Goal: Information Seeking & Learning: Compare options

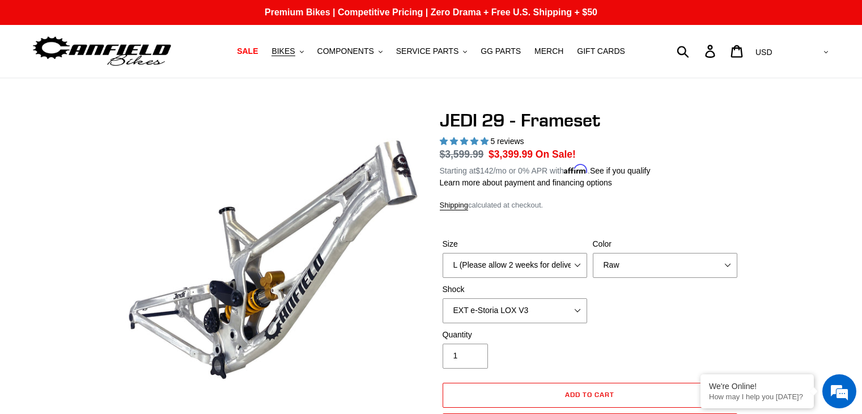
select select "L (Please allow 2 weeks for delivery)"
select select "EXT e-Storia LOX V3"
select select "highest-rating"
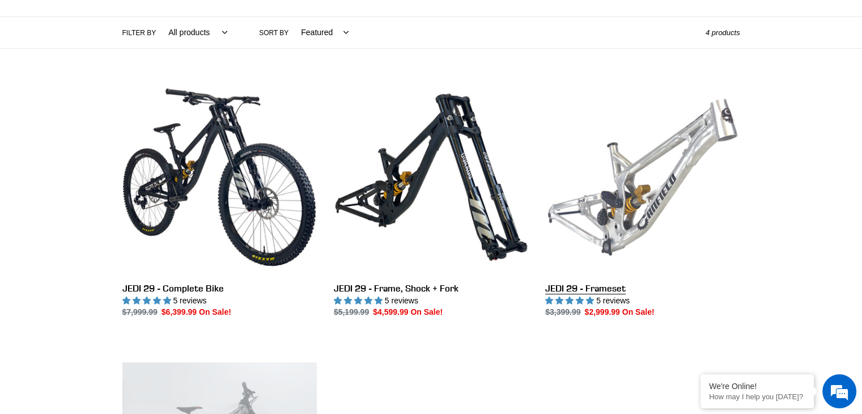
scroll to position [188, 0]
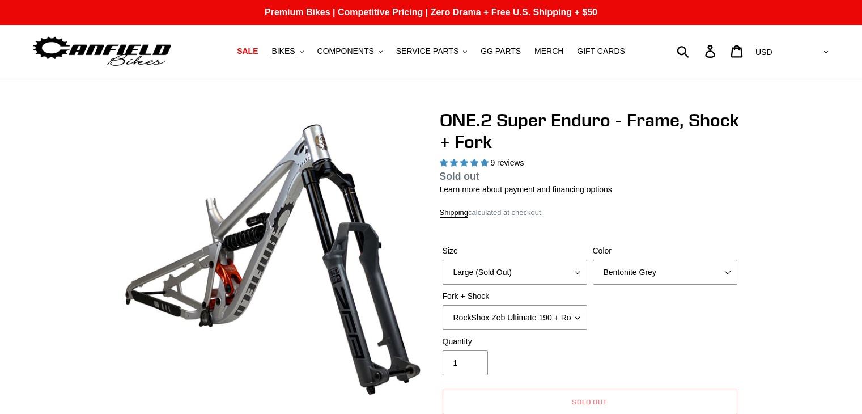
select select "highest-rating"
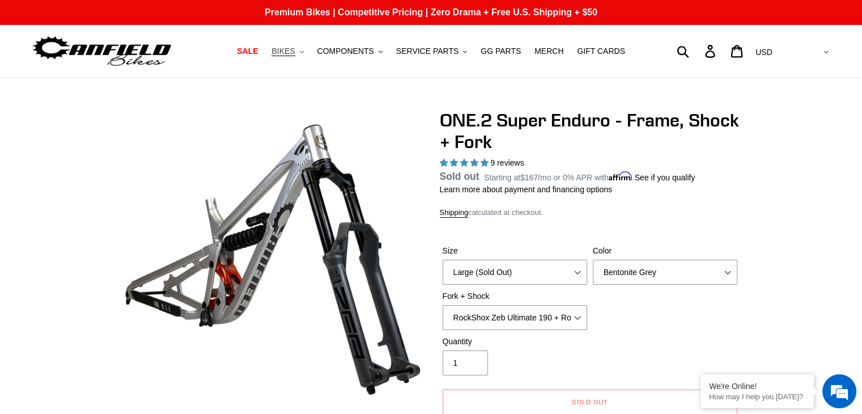
click at [295, 48] on span "BIKES" at bounding box center [283, 51] width 23 height 10
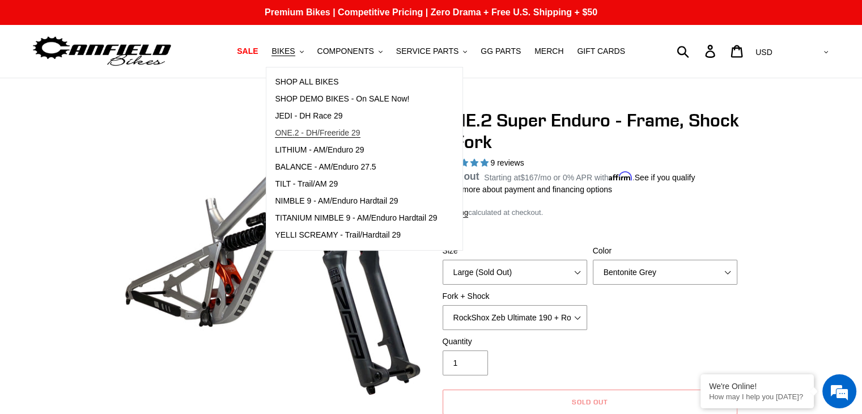
click at [326, 128] on span "ONE.2 - DH/Freeride 29" at bounding box center [317, 133] width 85 height 10
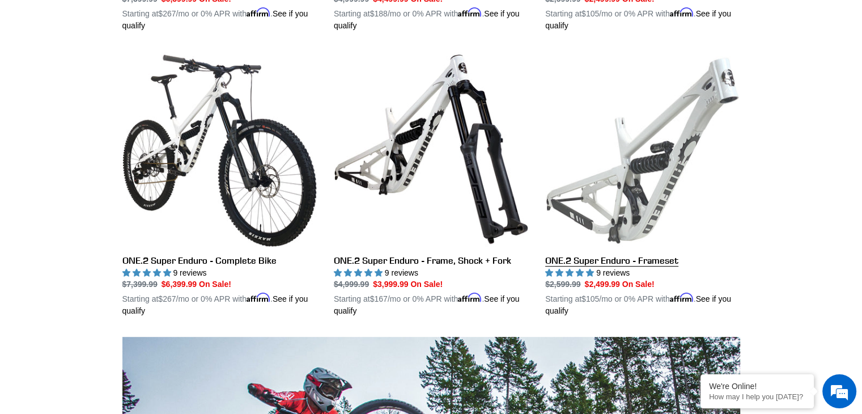
click at [676, 148] on link "ONE.2 Super Enduro - Frameset" at bounding box center [642, 184] width 194 height 265
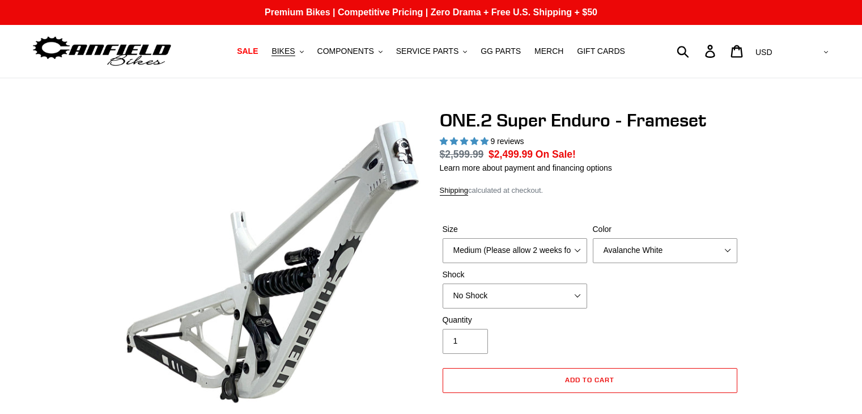
select select "highest-rating"
click at [537, 249] on select "Medium (Please allow 2 weeks for delivery) Large (Sold Out)" at bounding box center [515, 250] width 145 height 25
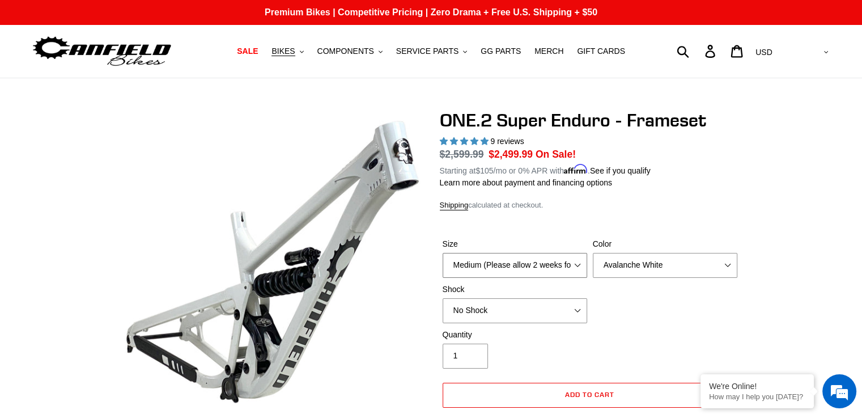
click at [443, 253] on select "Medium (Please allow 2 weeks for delivery) Large (Sold Out)" at bounding box center [515, 265] width 145 height 25
click at [625, 266] on select "Avalanche White Bentonite Grey" at bounding box center [665, 265] width 145 height 25
select select "Bentonite Grey"
click at [593, 253] on select "Avalanche White Bentonite Grey" at bounding box center [665, 265] width 145 height 25
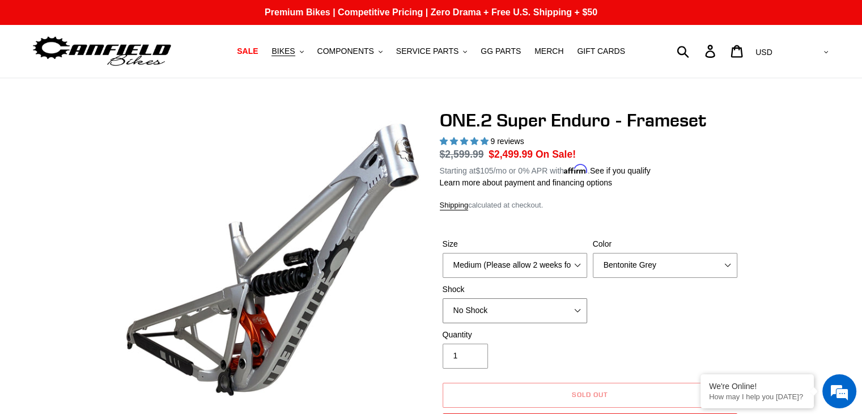
click at [558, 312] on select "No Shock RockShox Vivid Coil" at bounding box center [515, 310] width 145 height 25
select select "RockShox Vivid Coil"
click at [443, 298] on select "No Shock RockShox Vivid Coil" at bounding box center [515, 310] width 145 height 25
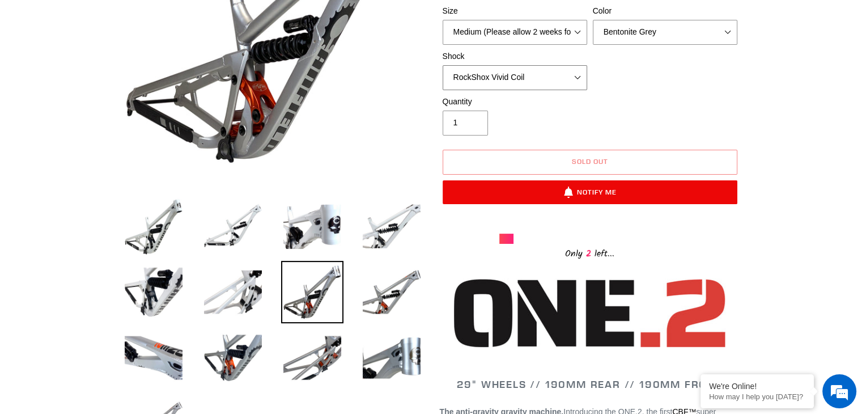
scroll to position [207, 0]
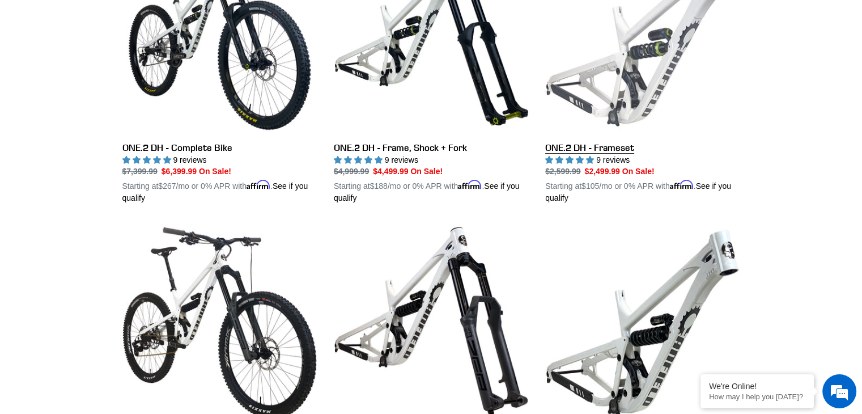
scroll to position [395, 0]
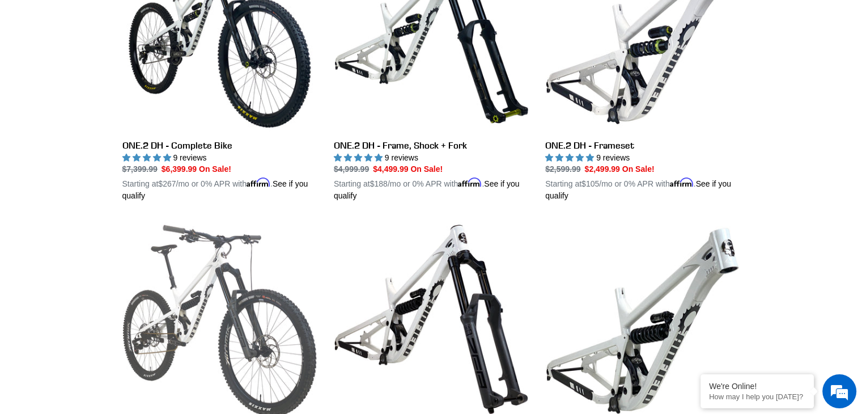
click at [241, 258] on link "ONE.2 Super Enduro - Complete Bike" at bounding box center [219, 354] width 194 height 265
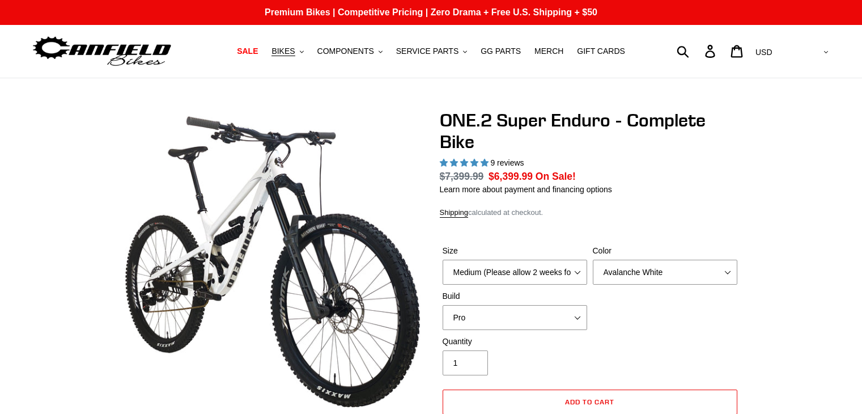
select select "highest-rating"
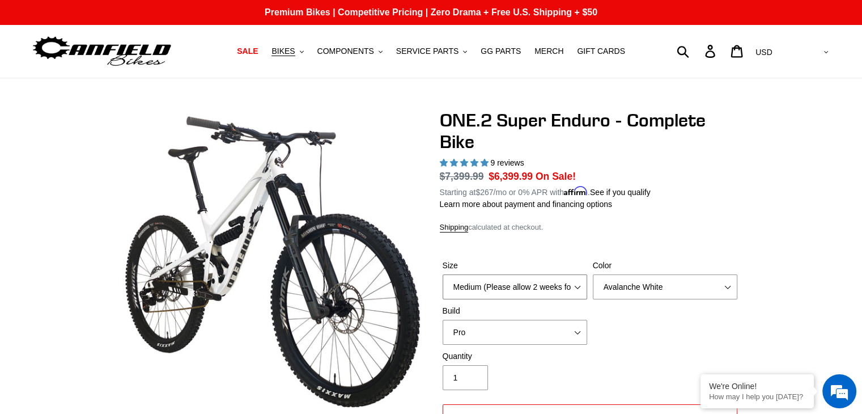
click at [511, 286] on select "Medium (Please allow 2 weeks for delivery) Large (Sold Out)" at bounding box center [515, 286] width 145 height 25
select select "Large (Sold Out)"
click at [443, 274] on select "Medium (Please allow 2 weeks for delivery) Large (Sold Out)" at bounding box center [515, 286] width 145 height 25
click at [642, 282] on select "Avalanche White Bentonite Grey" at bounding box center [665, 286] width 145 height 25
select select "Bentonite Grey"
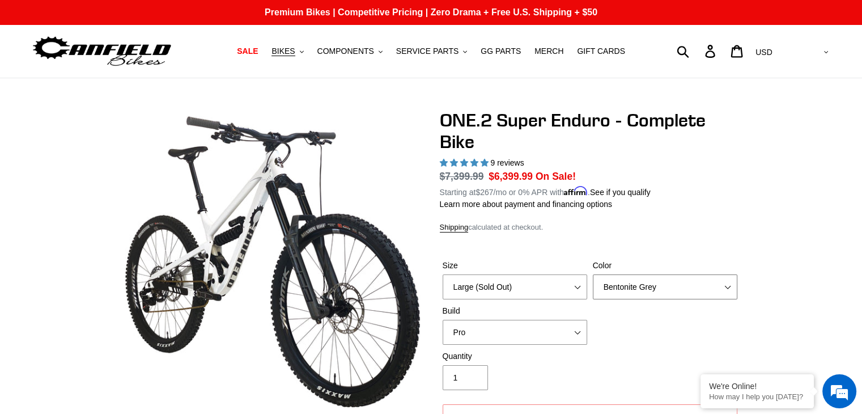
click at [593, 274] on select "Avalanche White Bentonite Grey" at bounding box center [665, 286] width 145 height 25
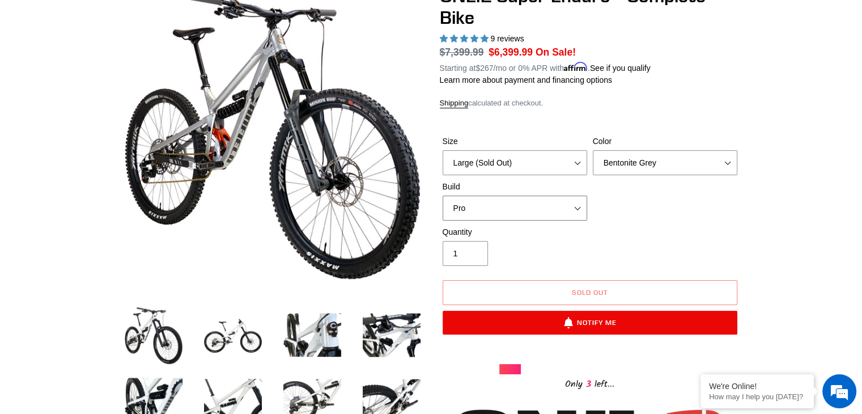
click at [512, 211] on select "Pro" at bounding box center [515, 208] width 145 height 25
click at [382, 336] on img at bounding box center [392, 335] width 62 height 62
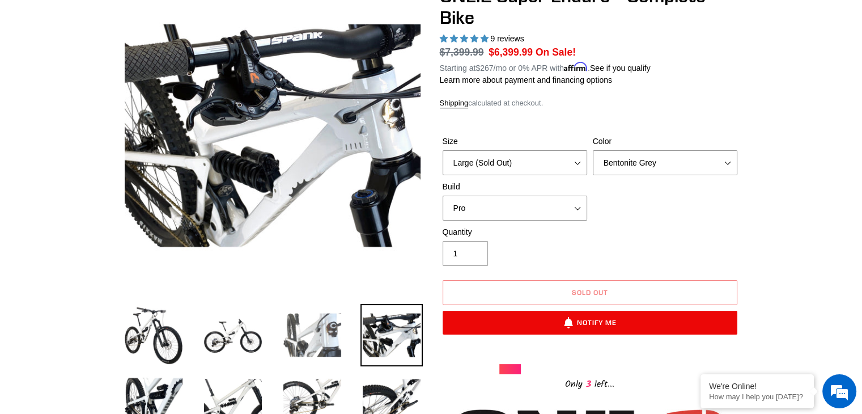
click at [296, 334] on img at bounding box center [312, 335] width 62 height 62
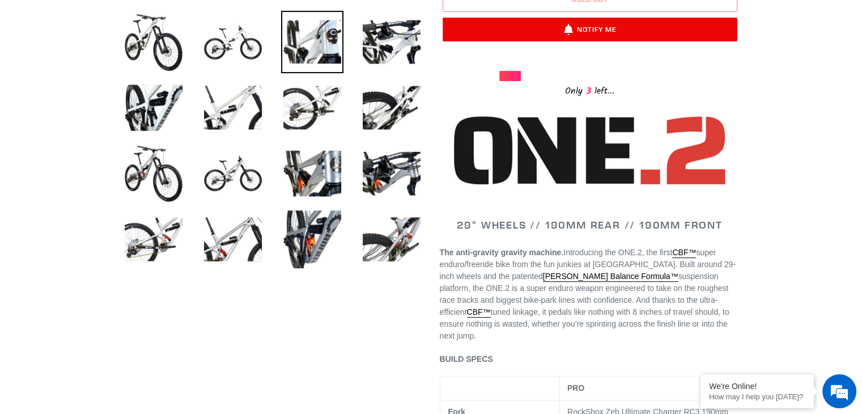
scroll to position [433, 0]
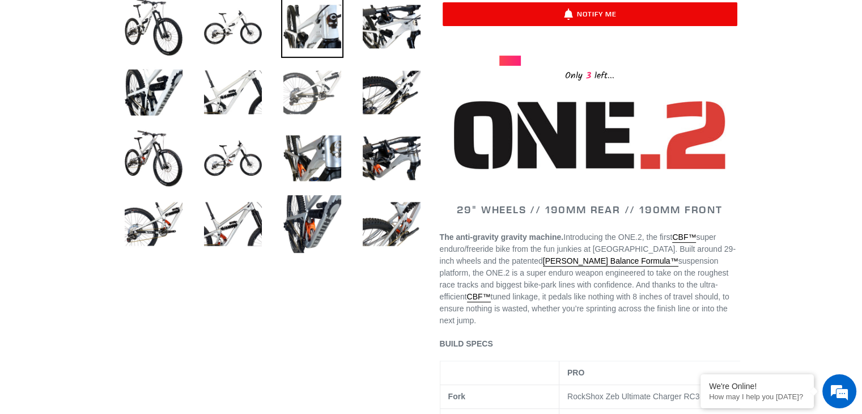
click at [324, 75] on img at bounding box center [312, 92] width 62 height 62
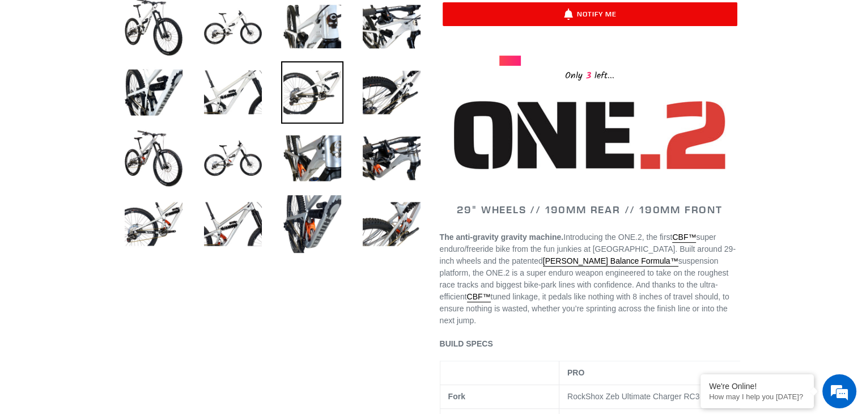
click at [324, 75] on img at bounding box center [312, 92] width 62 height 62
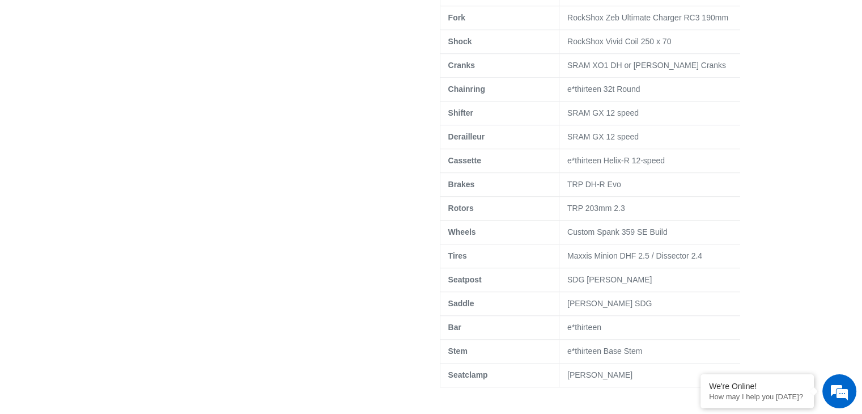
scroll to position [693, 0]
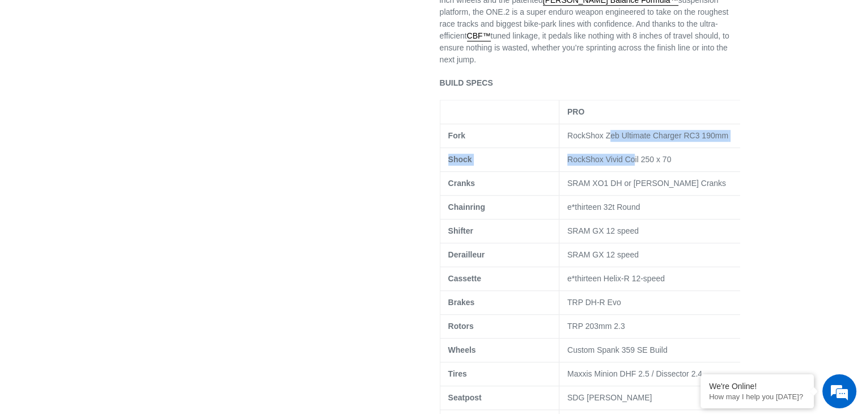
drag, startPoint x: 621, startPoint y: 139, endPoint x: 642, endPoint y: 161, distance: 30.1
click at [638, 158] on tbody "PRO Fork RockShox Zeb Ultimate Charger RC3 190mm Shock RockShox Vivid Coil 250 …" at bounding box center [595, 302] width 311 height 405
click at [673, 156] on td "RockShox Vivid Coil 250 x 70" at bounding box center [655, 160] width 192 height 24
click at [680, 154] on p "RockShox Vivid Coil 250 x 70" at bounding box center [655, 160] width 176 height 12
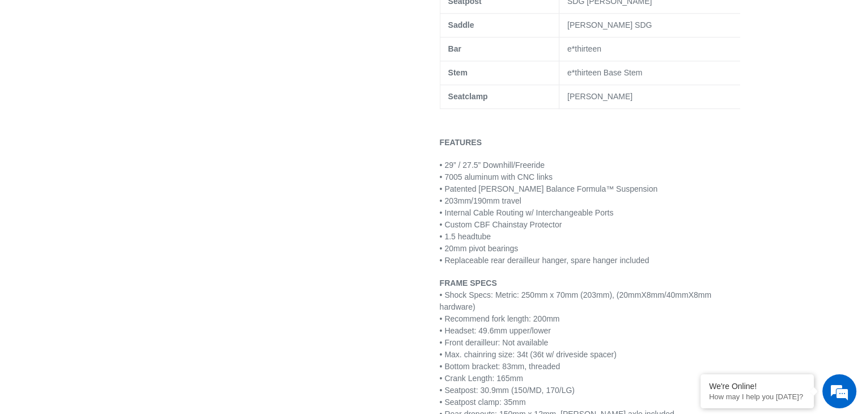
scroll to position [0, 0]
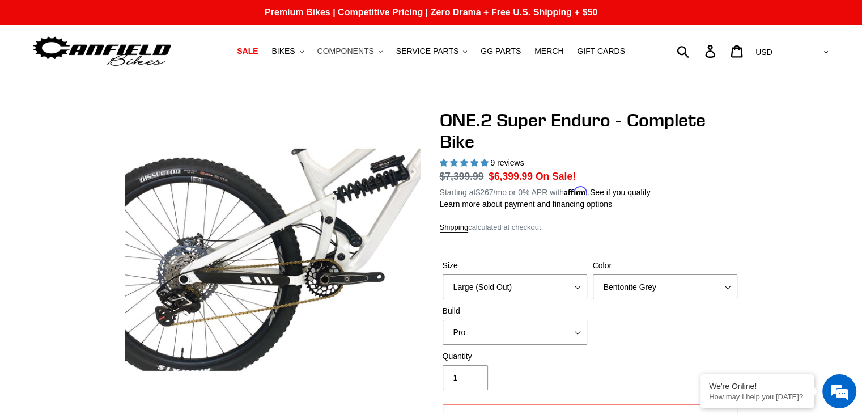
click at [374, 55] on span "COMPONENTS" at bounding box center [345, 51] width 57 height 10
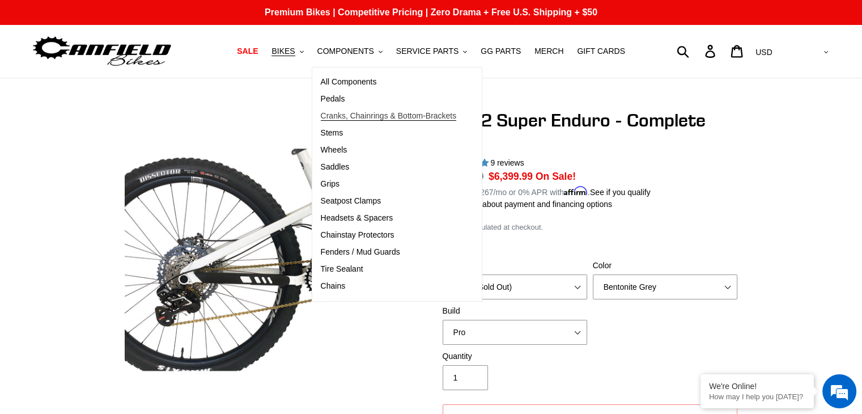
click at [362, 122] on link "Cranks, Chainrings & Bottom-Brackets" at bounding box center [388, 116] width 153 height 17
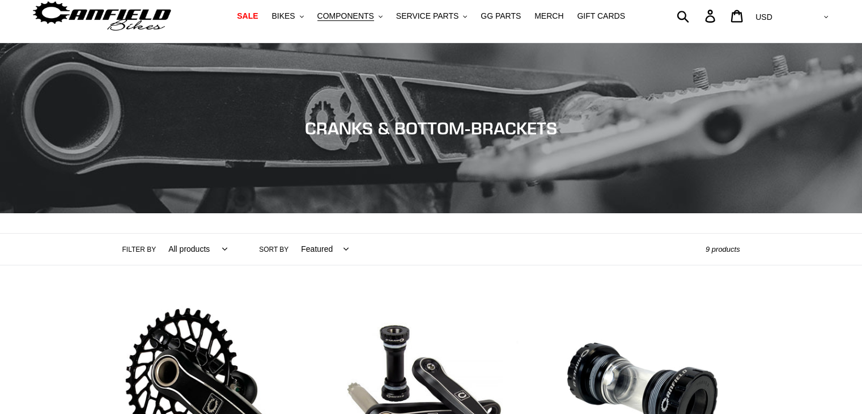
scroll to position [318, 0]
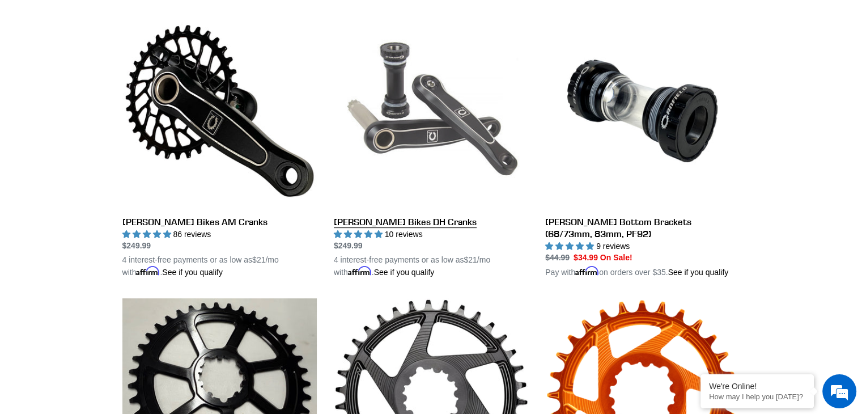
click at [389, 109] on link "Canfield Bikes DH Cranks" at bounding box center [431, 146] width 194 height 265
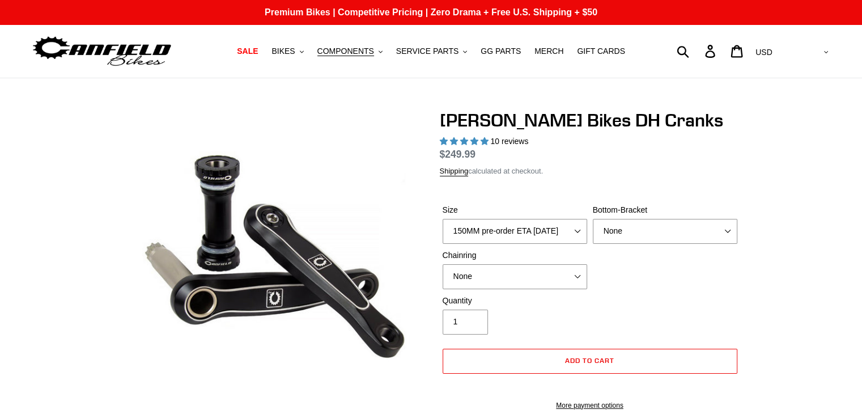
select select "highest-rating"
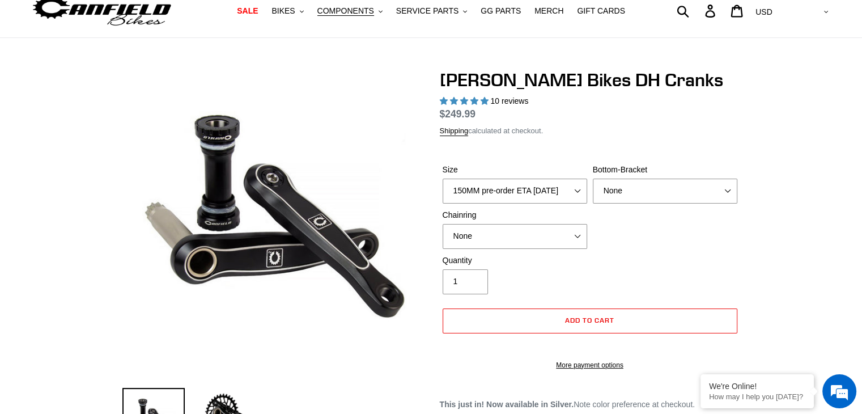
scroll to position [47, 0]
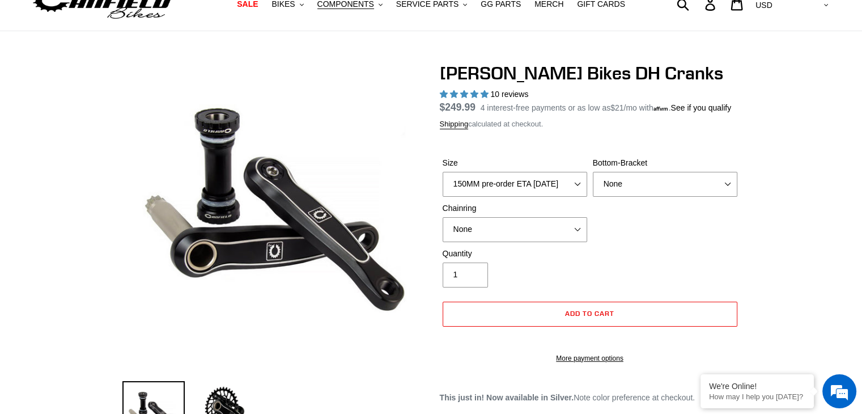
click at [525, 169] on label "Size" at bounding box center [515, 163] width 145 height 12
click at [525, 178] on select "150MM pre-order ETA [DATE] 155MM pre-order ETA [DATE] 160MM 165MM" at bounding box center [515, 184] width 145 height 25
click at [533, 193] on select "150MM pre-order ETA [DATE] 155MM pre-order ETA [DATE] 160MM 165MM" at bounding box center [515, 184] width 145 height 25
select select "165MM"
click at [443, 185] on select "150MM pre-order ETA [DATE] 155MM pre-order ETA [DATE] 160MM 165MM" at bounding box center [515, 184] width 145 height 25
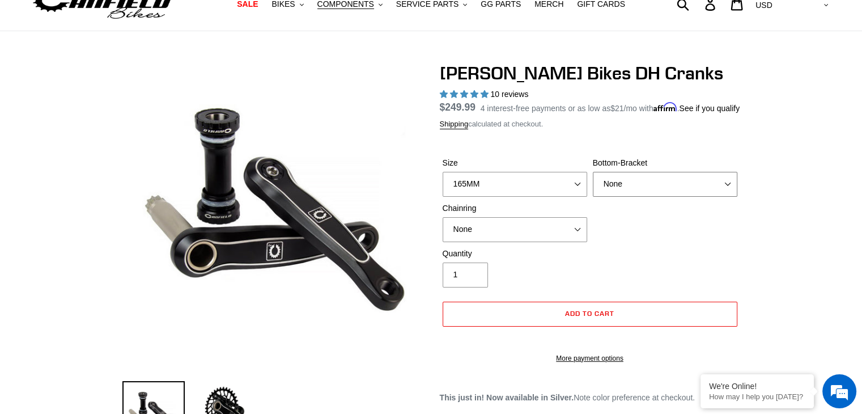
click at [658, 197] on select "None BSA Threaded 83mm" at bounding box center [665, 184] width 145 height 25
select select "BSA Threaded 83mm"
click at [593, 185] on select "None BSA Threaded 83mm" at bounding box center [665, 184] width 145 height 25
click at [545, 238] on select "None 34t Round" at bounding box center [515, 229] width 145 height 25
click at [590, 268] on div "Quantity 1" at bounding box center [590, 270] width 300 height 45
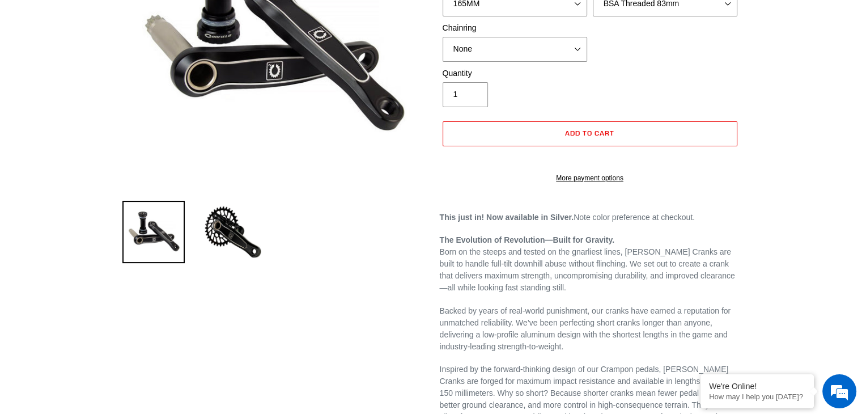
scroll to position [342, 0]
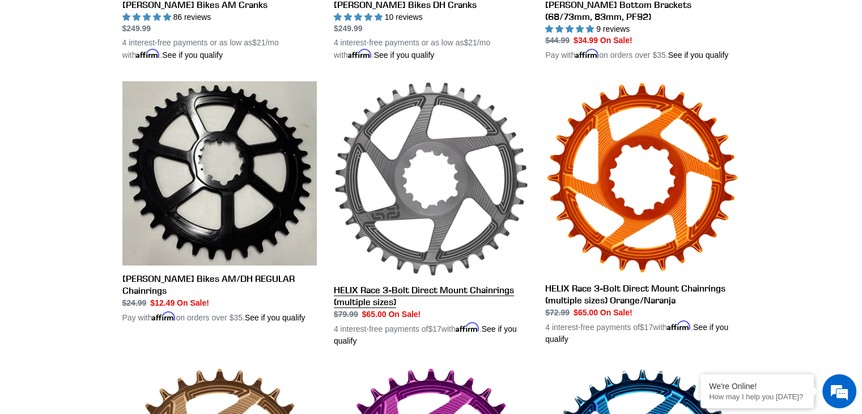
click at [484, 218] on link "HELIX Race 3-Bolt Direct Mount Chainrings (multiple sizes)" at bounding box center [431, 213] width 194 height 265
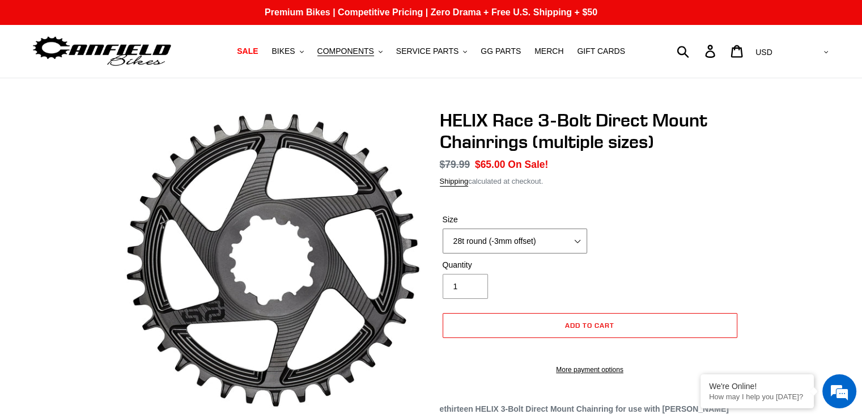
click at [488, 228] on select "28t round (-3mm offset) 30t round (-3mm offset) 32t round (-3mm offset) 34t rou…" at bounding box center [515, 240] width 145 height 25
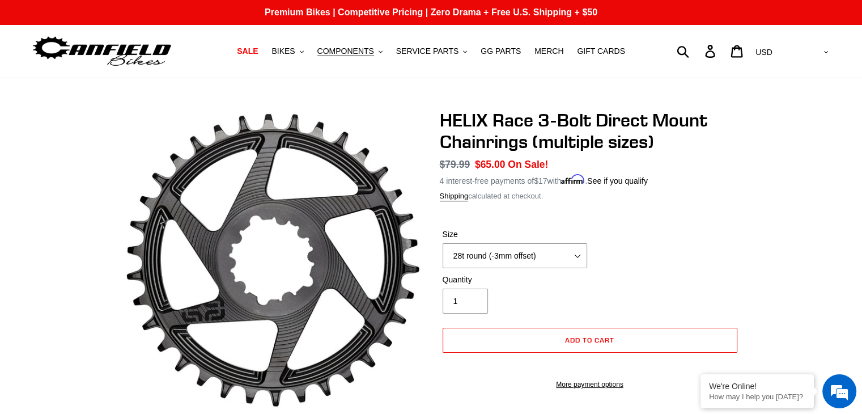
click at [601, 244] on div "Size 28t round (-3mm offset) 30t round (-3mm offset) 32t round (-3mm offset) 34…" at bounding box center [590, 250] width 300 height 45
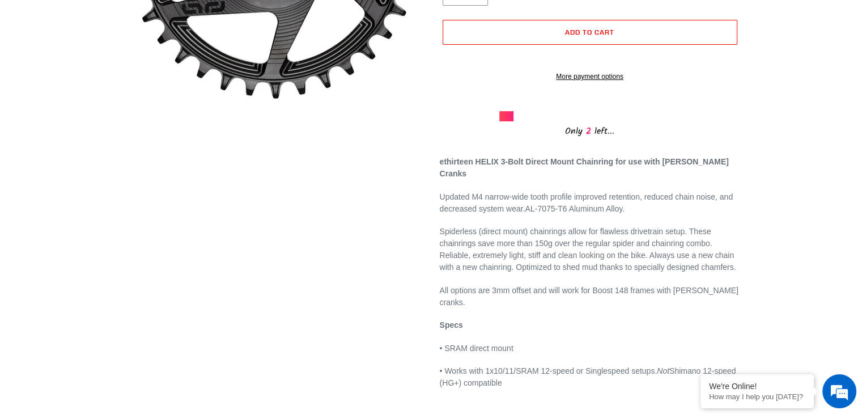
scroll to position [384, 0]
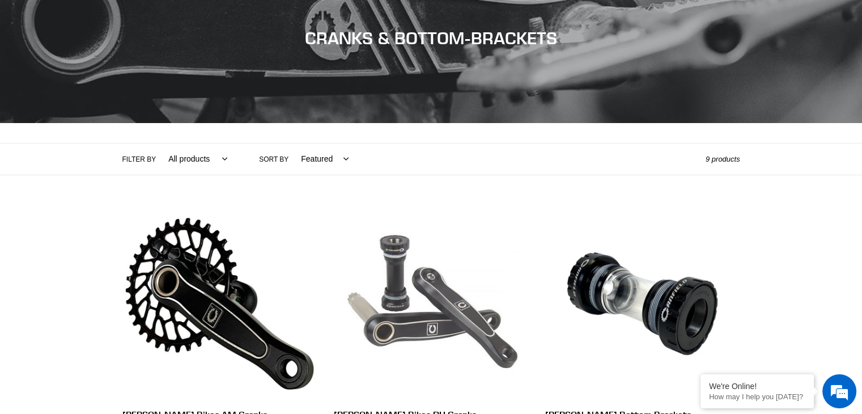
scroll to position [141, 0]
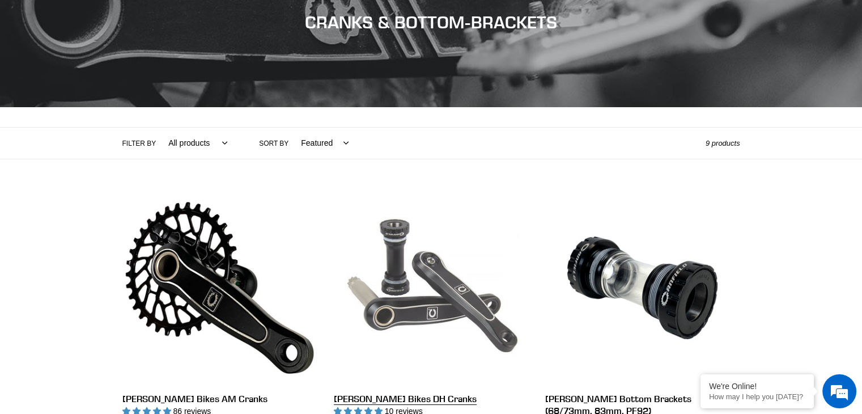
click at [414, 264] on link "[PERSON_NAME] Bikes DH Cranks" at bounding box center [431, 322] width 194 height 265
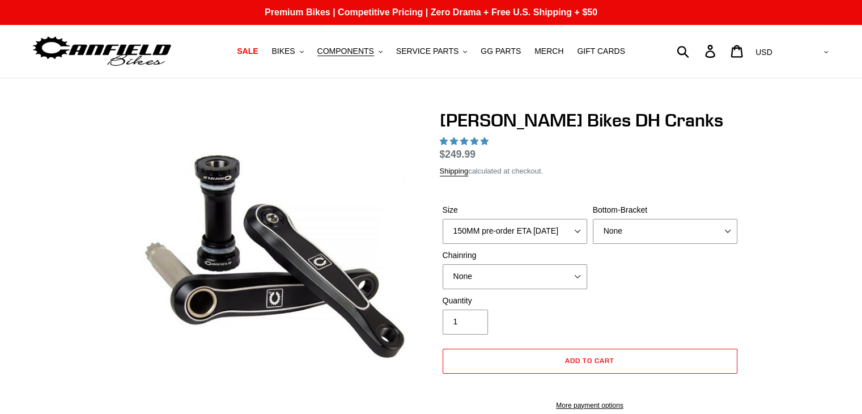
select select "highest-rating"
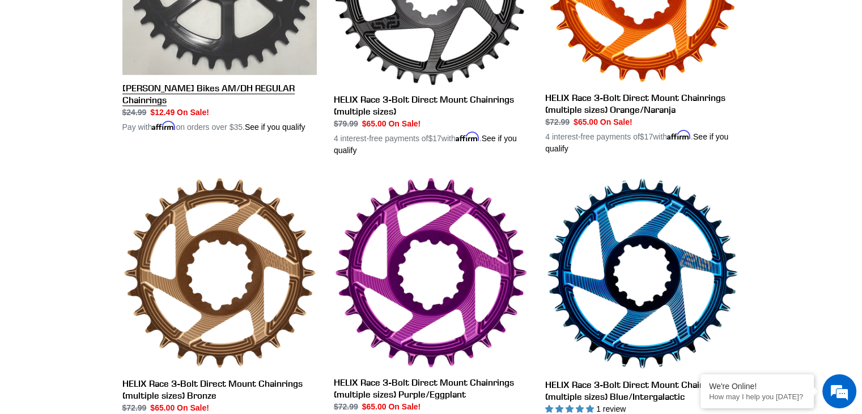
scroll to position [727, 0]
